Goal: Task Accomplishment & Management: Manage account settings

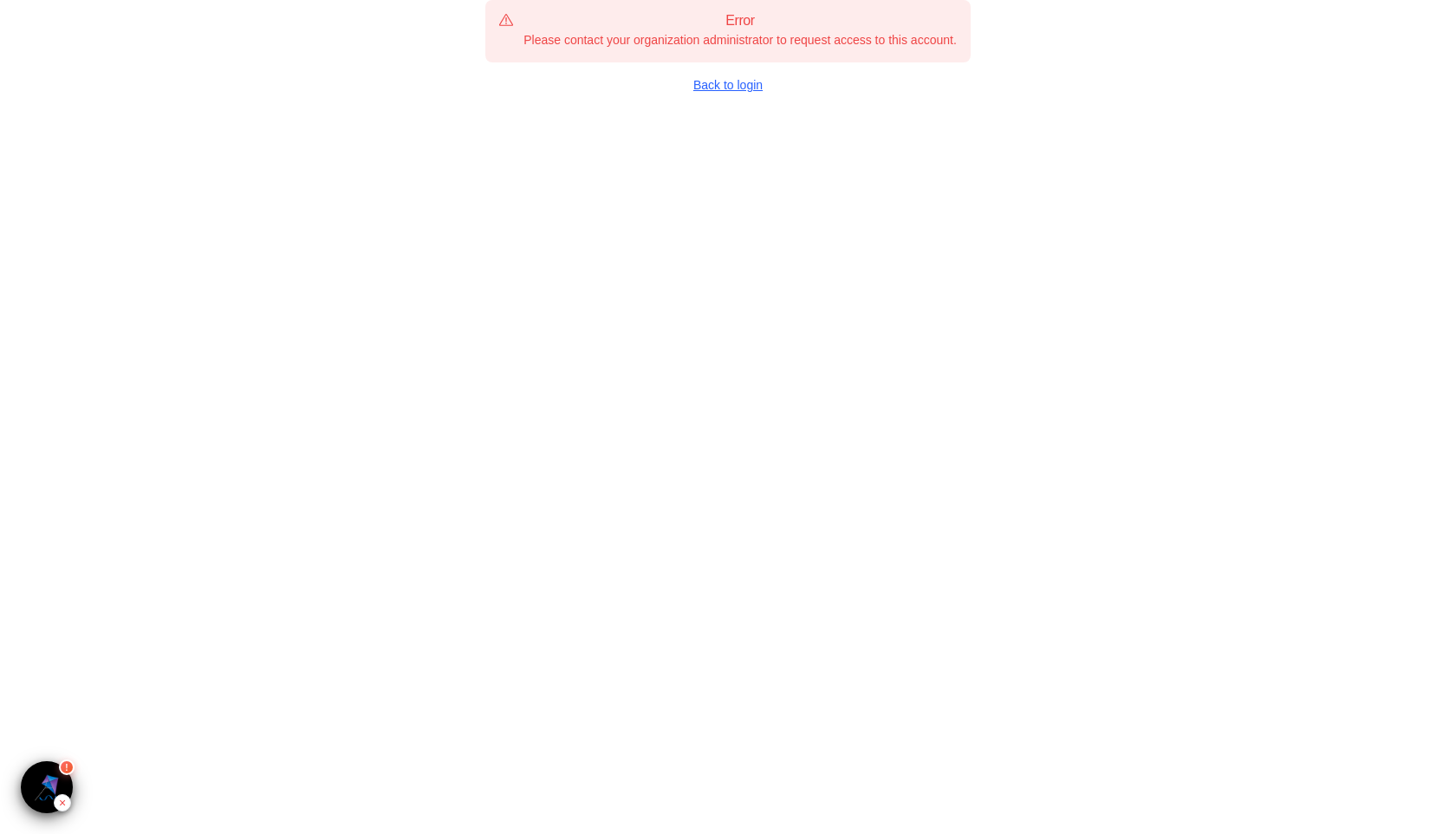
click at [733, 83] on link "Back to login" at bounding box center [728, 85] width 485 height 18
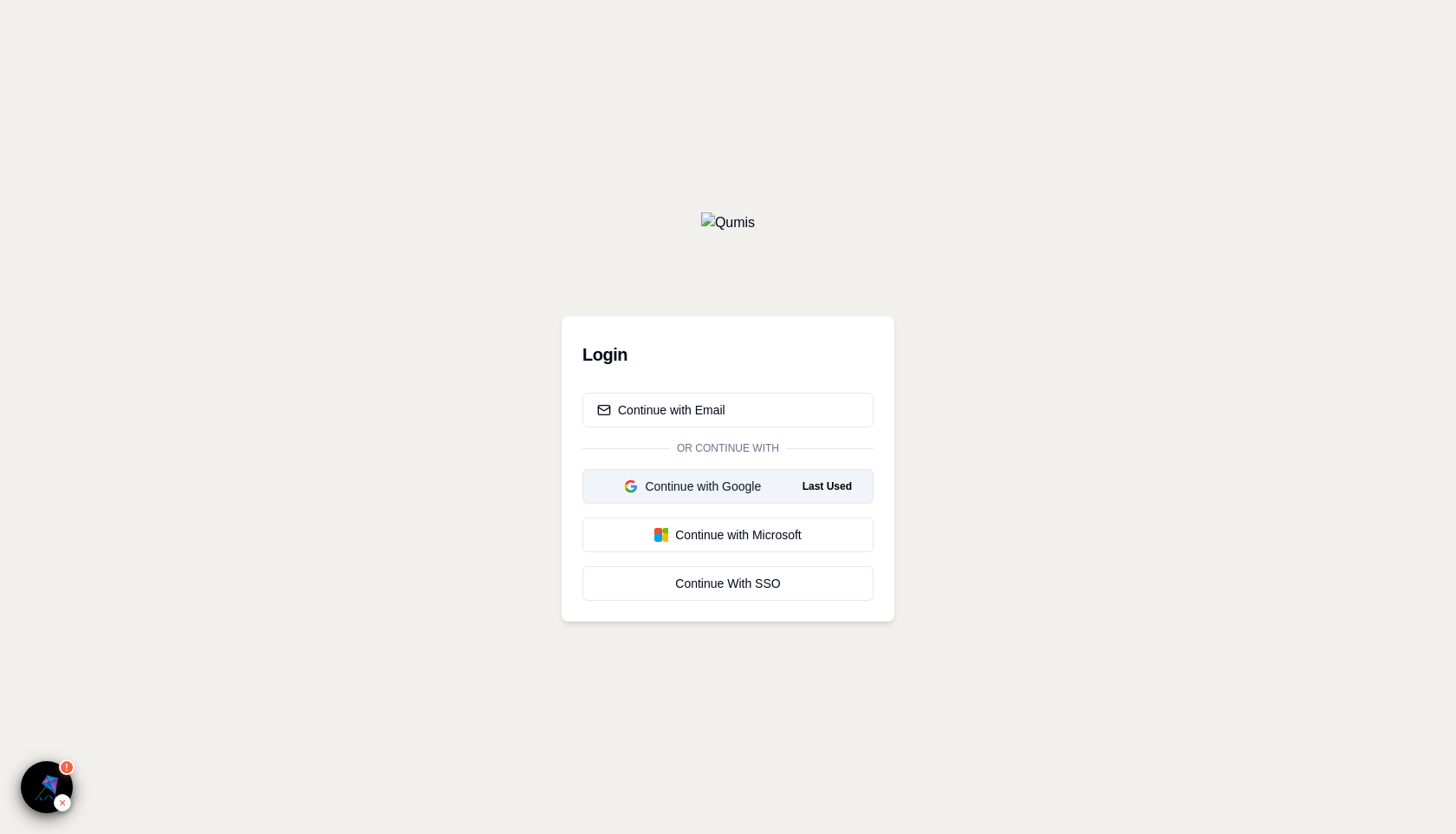
click at [700, 490] on div "Continue with Google" at bounding box center [692, 487] width 191 height 18
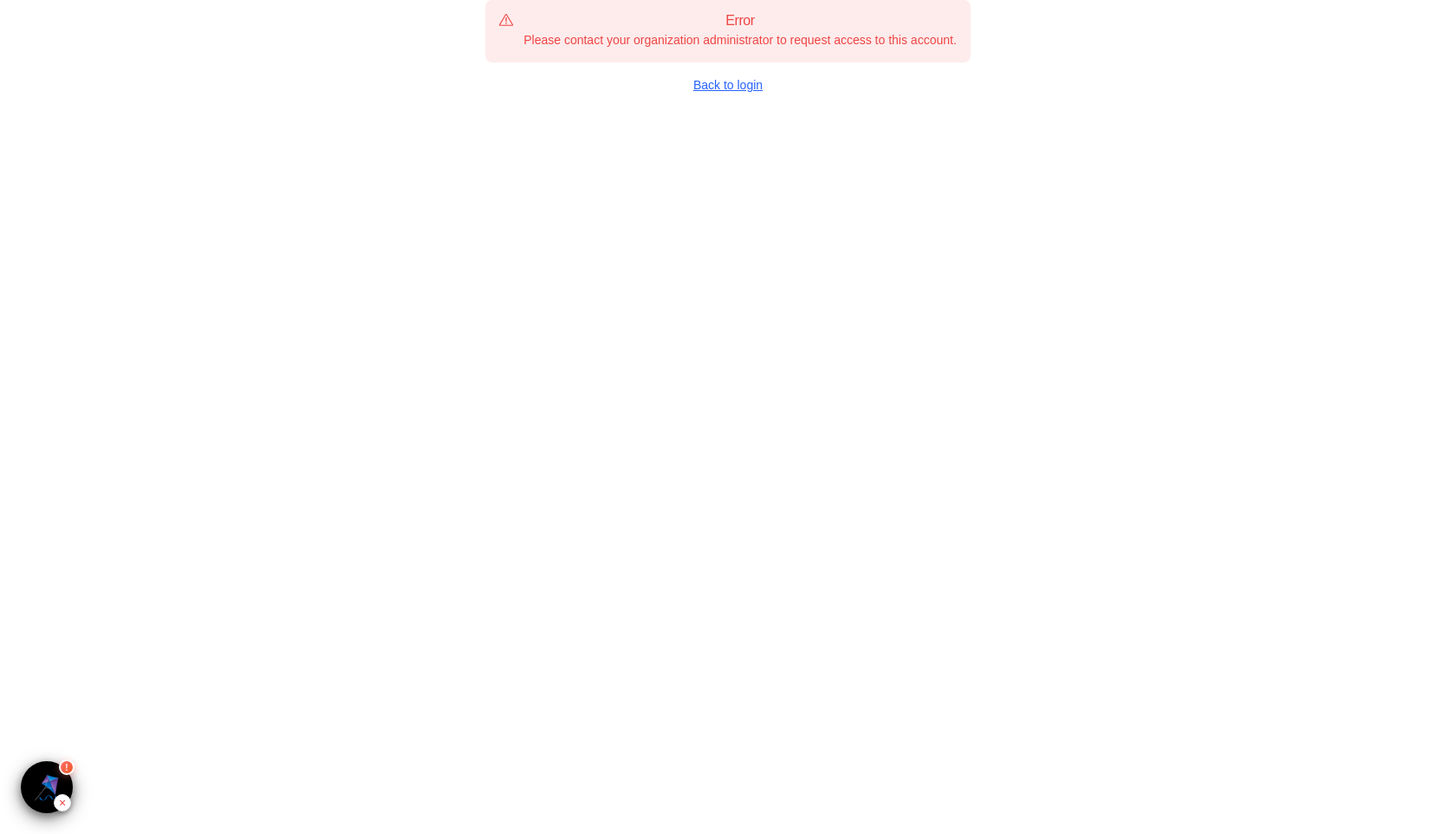
click at [743, 82] on link "Back to login" at bounding box center [728, 85] width 485 height 18
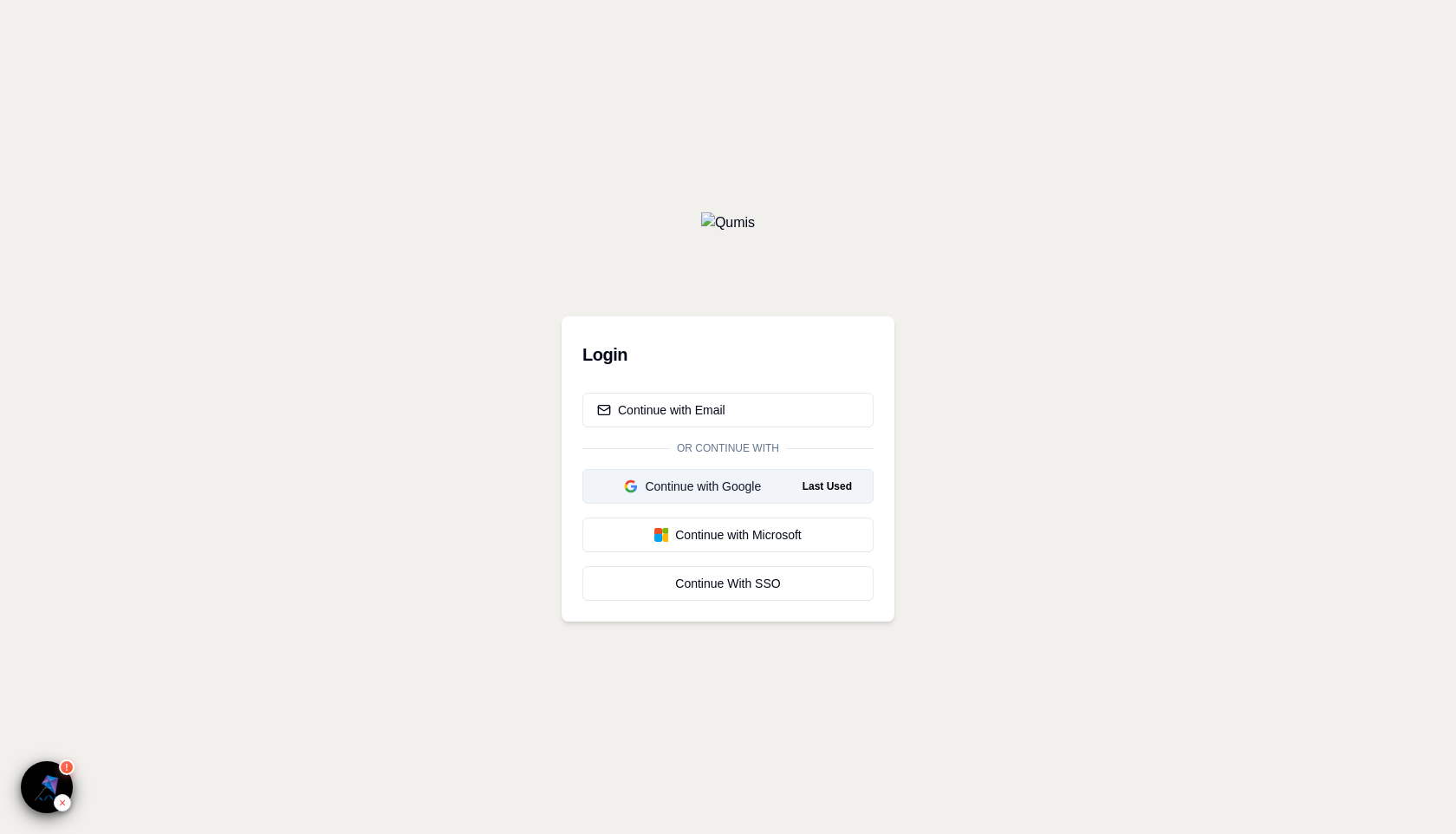
click at [709, 487] on div "Continue with Google" at bounding box center [692, 487] width 191 height 18
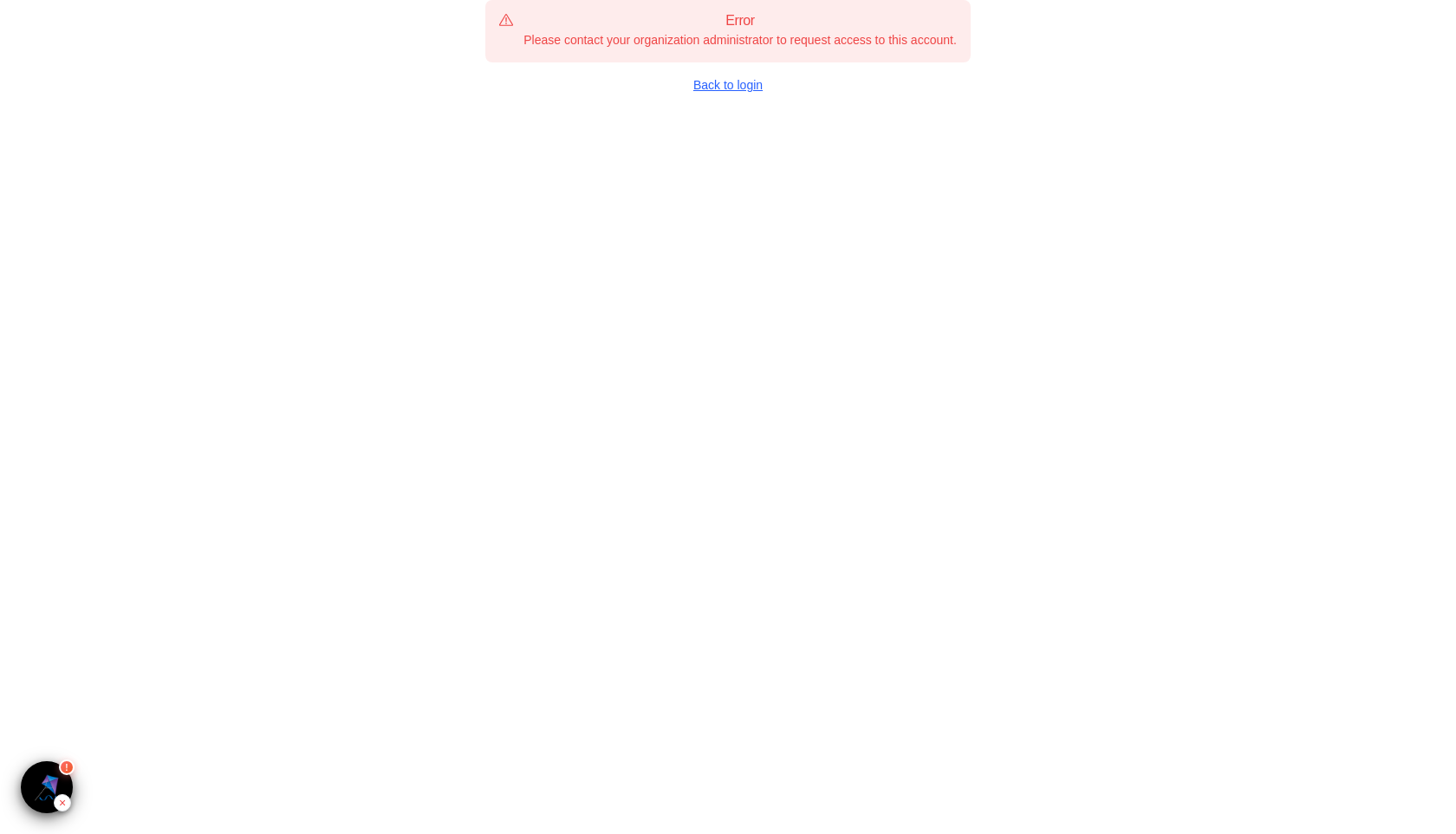
click at [739, 84] on link "Back to login" at bounding box center [728, 85] width 485 height 18
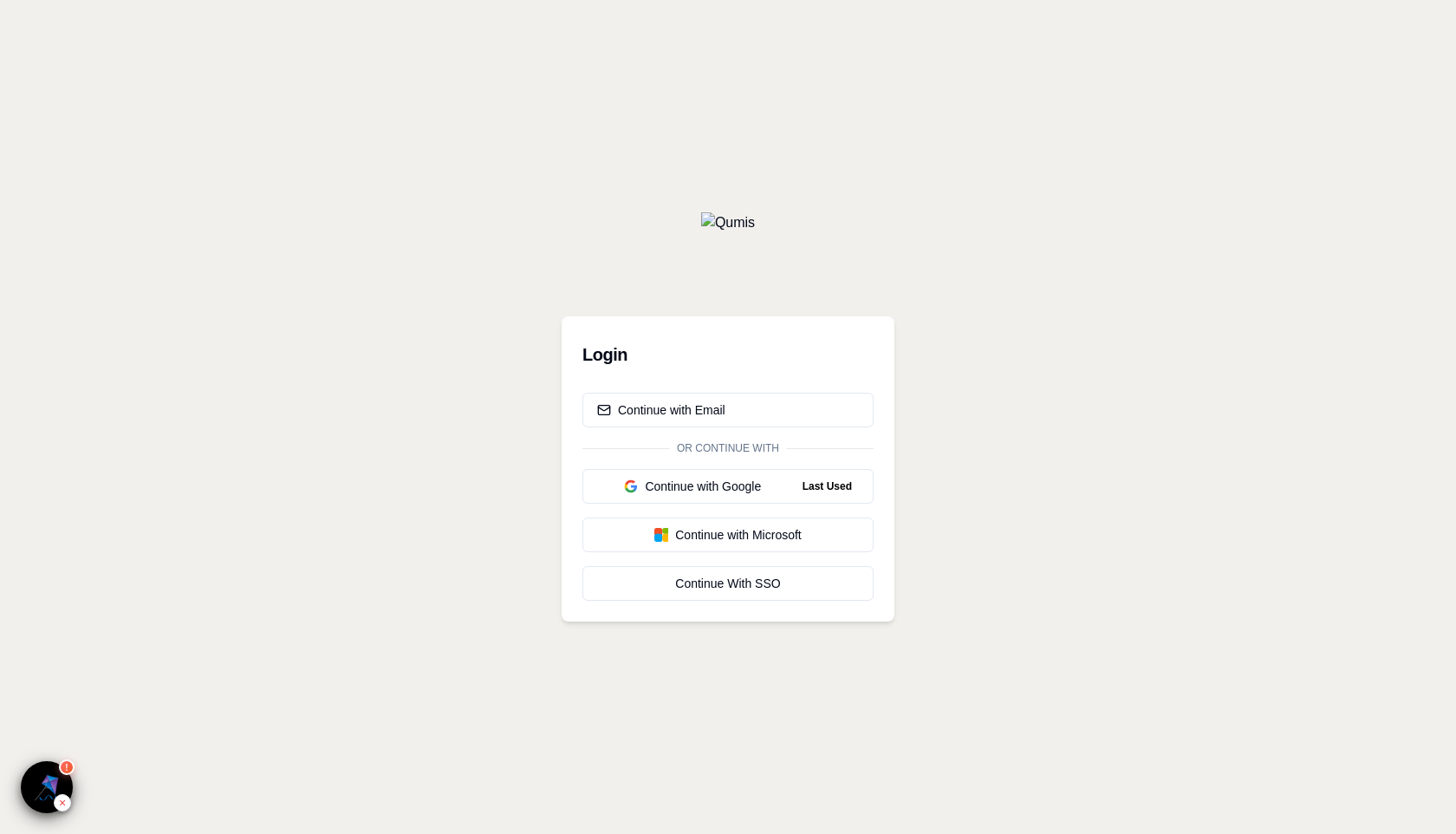
click at [790, 225] on div at bounding box center [727, 222] width 332 height 21
click at [750, 489] on div "Continue with Google" at bounding box center [692, 487] width 191 height 18
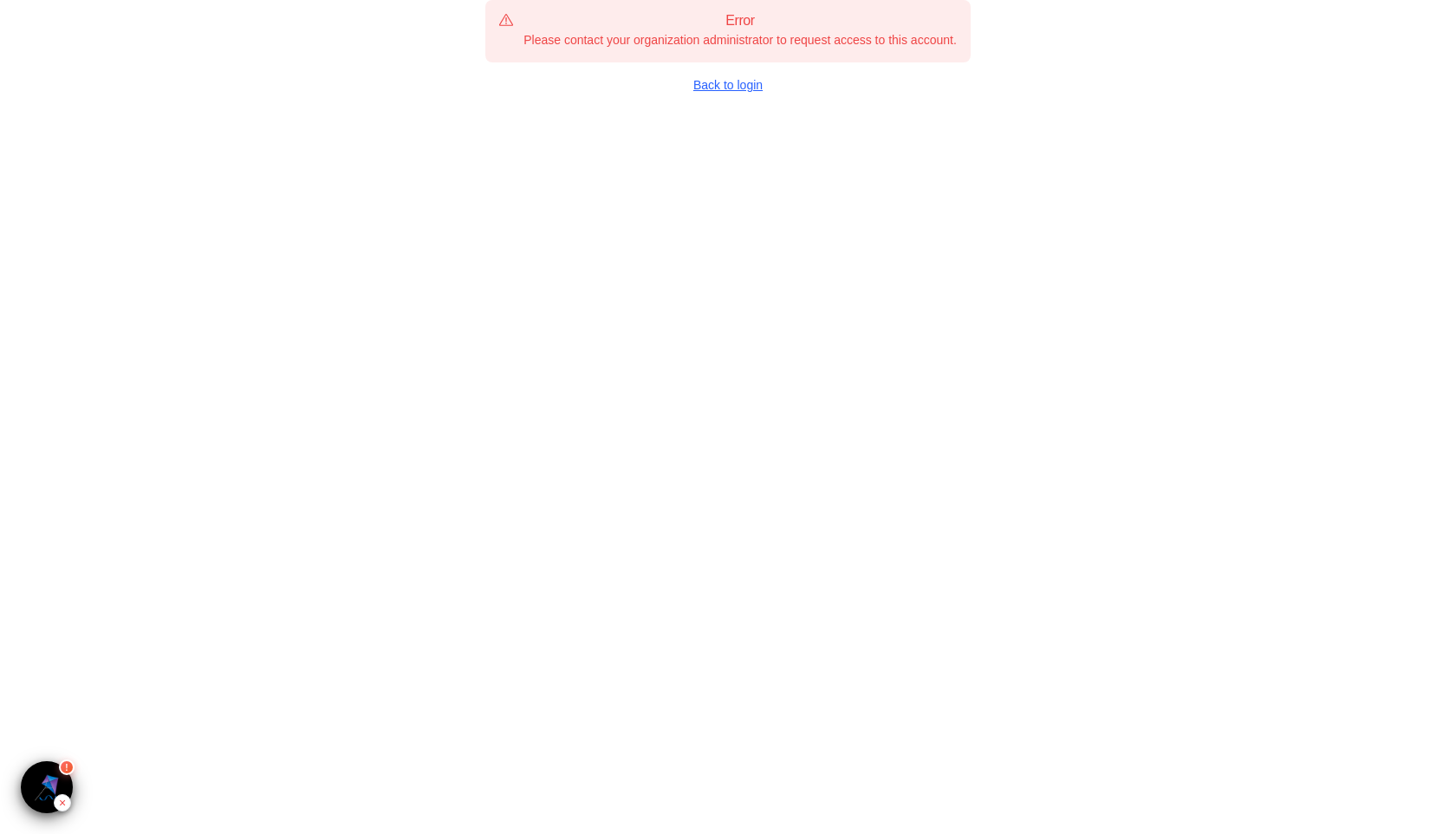
click at [742, 82] on link "Back to login" at bounding box center [728, 85] width 485 height 18
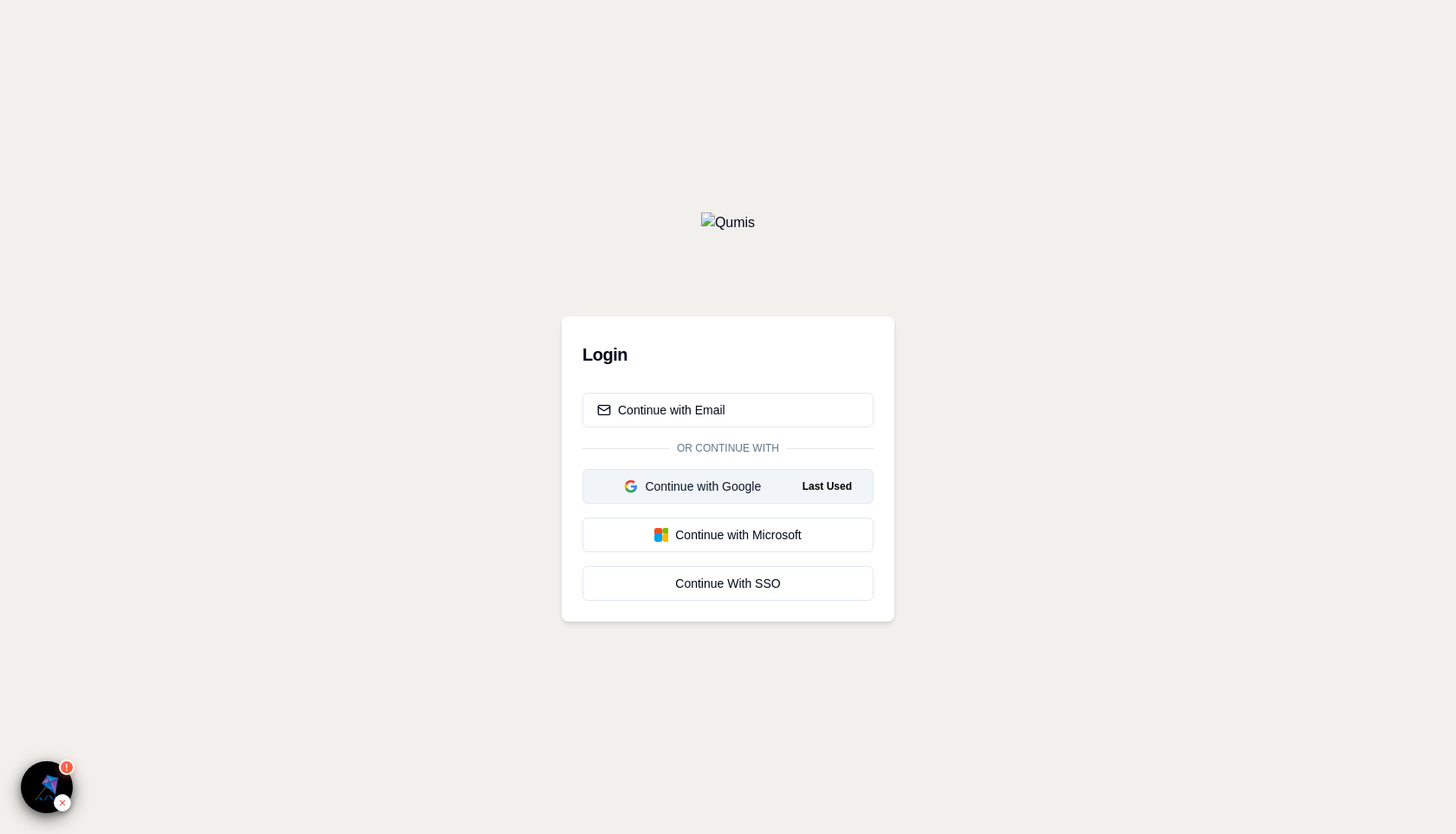
click at [727, 495] on button "Continue with Google Last Used" at bounding box center [728, 486] width 291 height 35
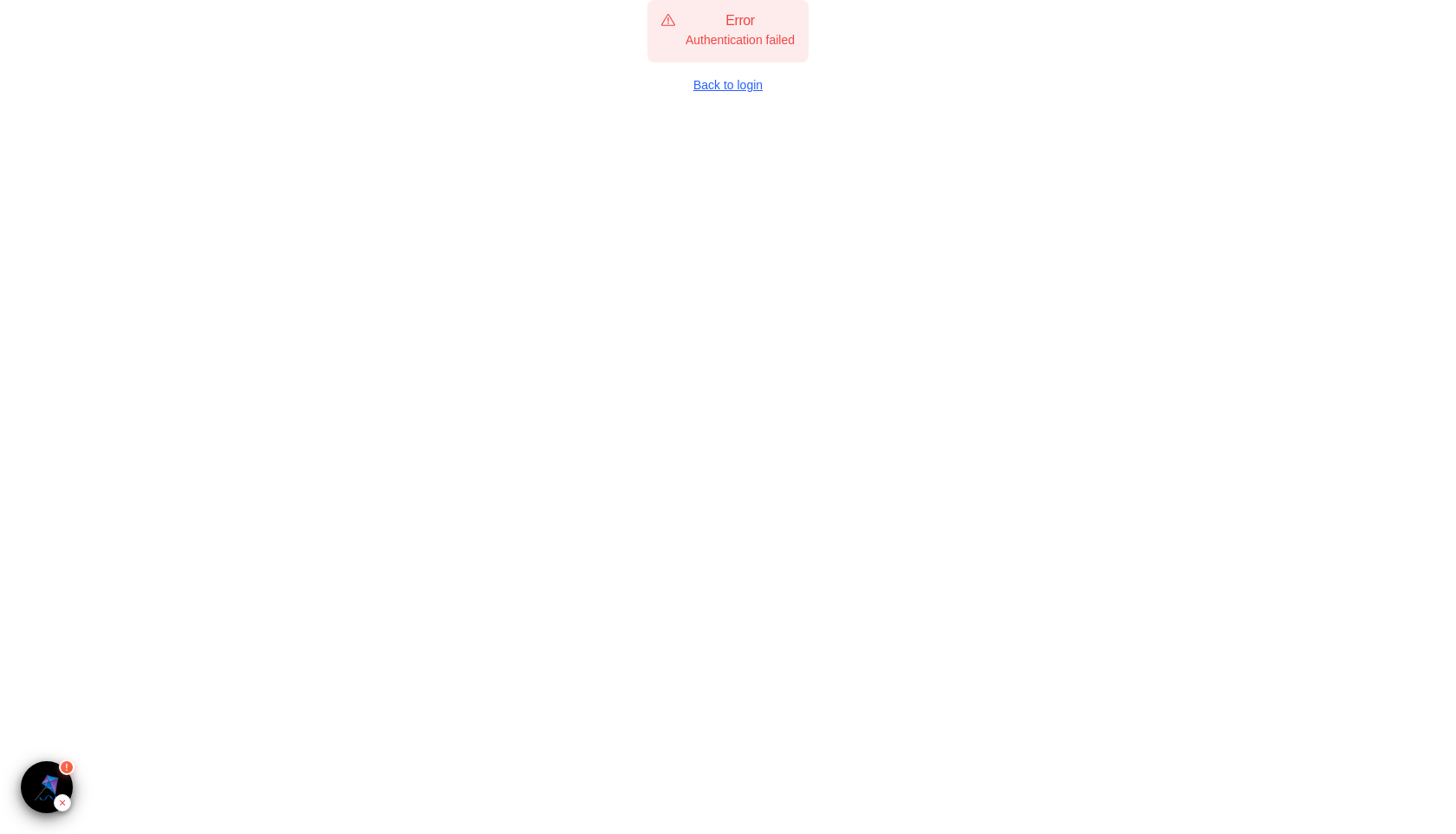
click at [715, 84] on link "Back to login" at bounding box center [727, 85] width 161 height 18
